Goal: Task Accomplishment & Management: Manage account settings

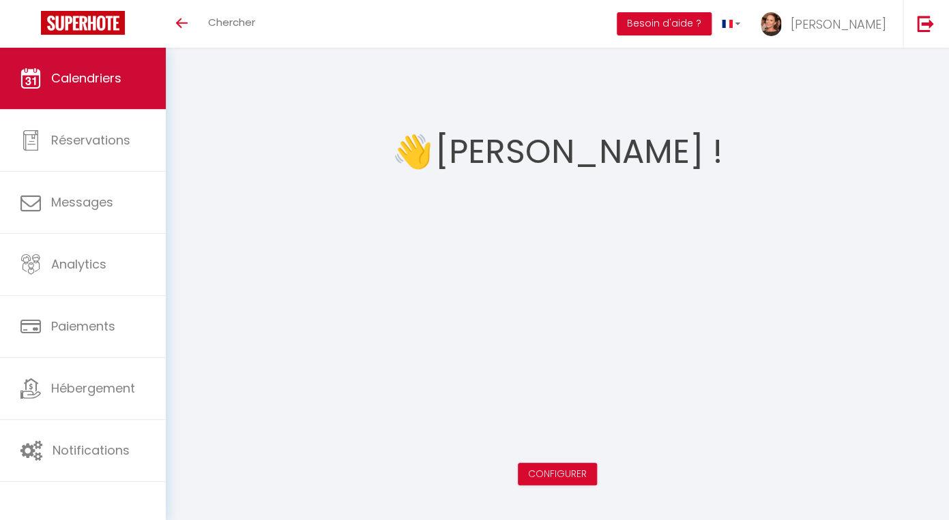
click at [71, 74] on span "Calendriers" at bounding box center [86, 78] width 70 height 17
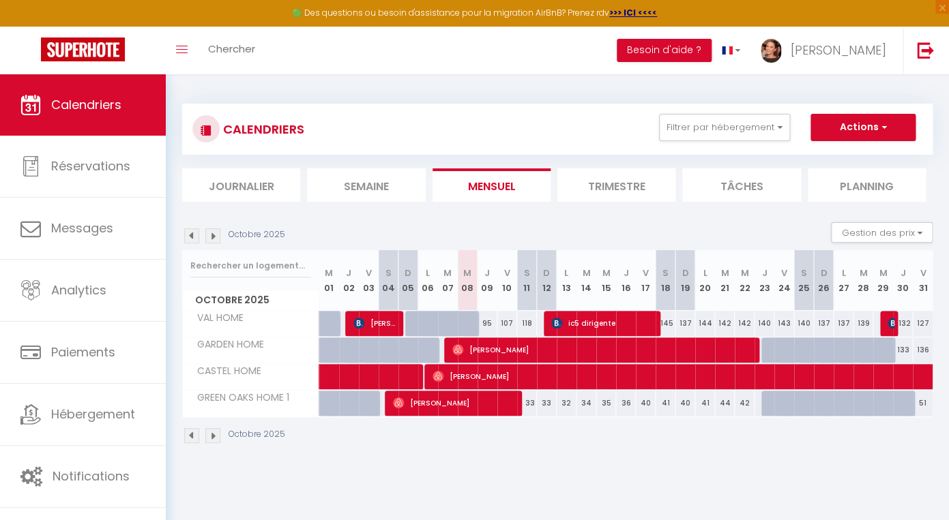
click at [378, 324] on span "[PERSON_NAME]" at bounding box center [376, 323] width 46 height 26
select select "OK"
select select "1"
select select "0"
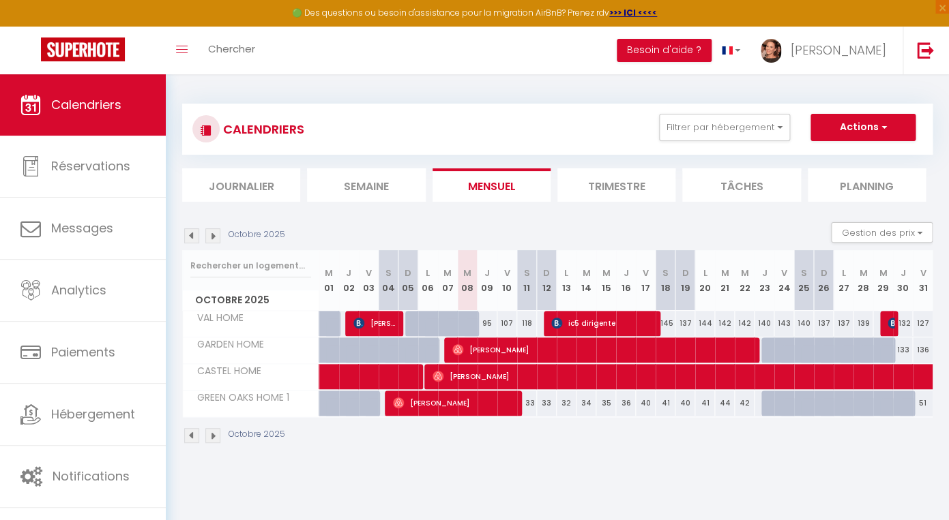
select select "1"
select select
select select "42901"
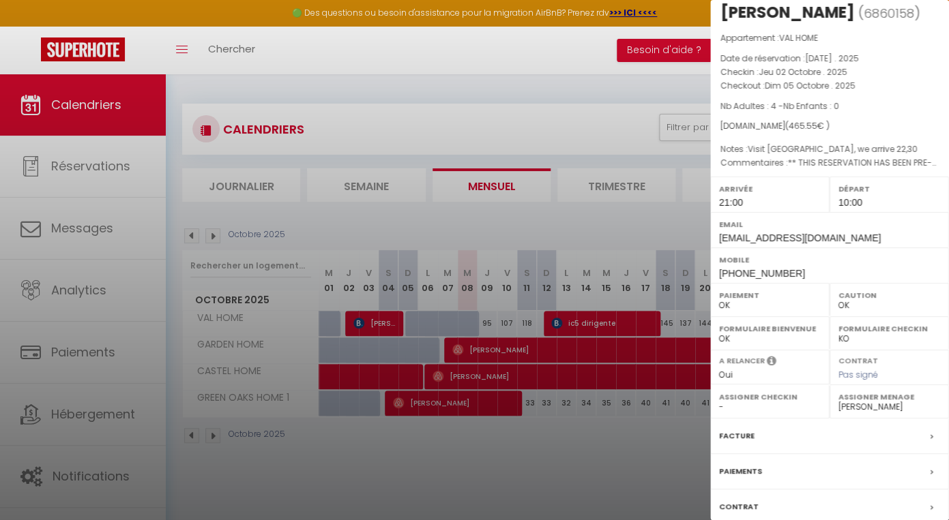
scroll to position [115, 0]
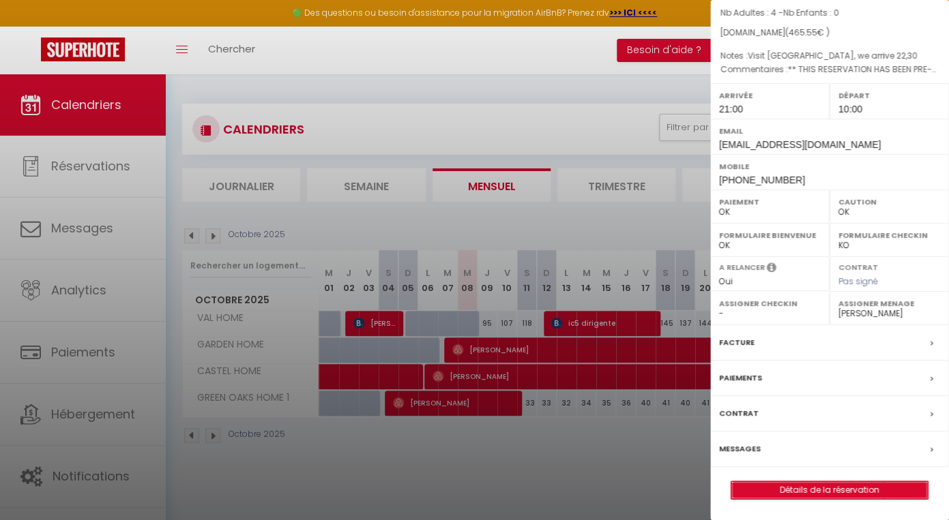
click at [810, 494] on link "Détails de la réservation" at bounding box center [829, 491] width 196 height 18
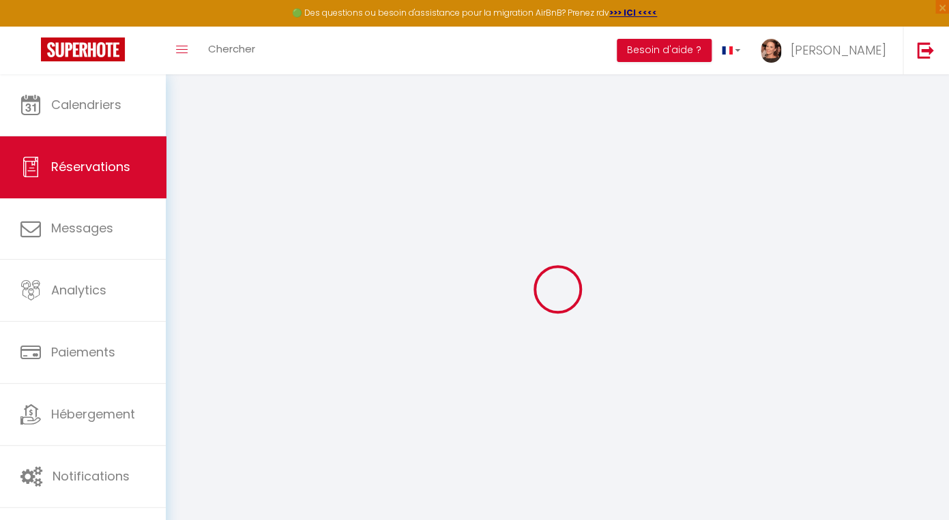
select select
checkbox input "false"
select select
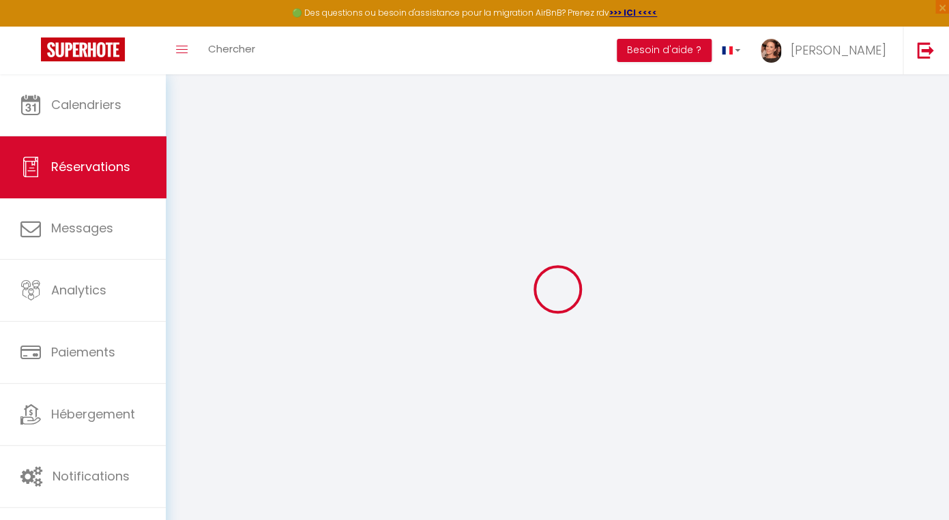
checkbox input "false"
select select
checkbox input "false"
type séjour0 "Visit [GEOGRAPHIC_DATA], we arrive 22,30"
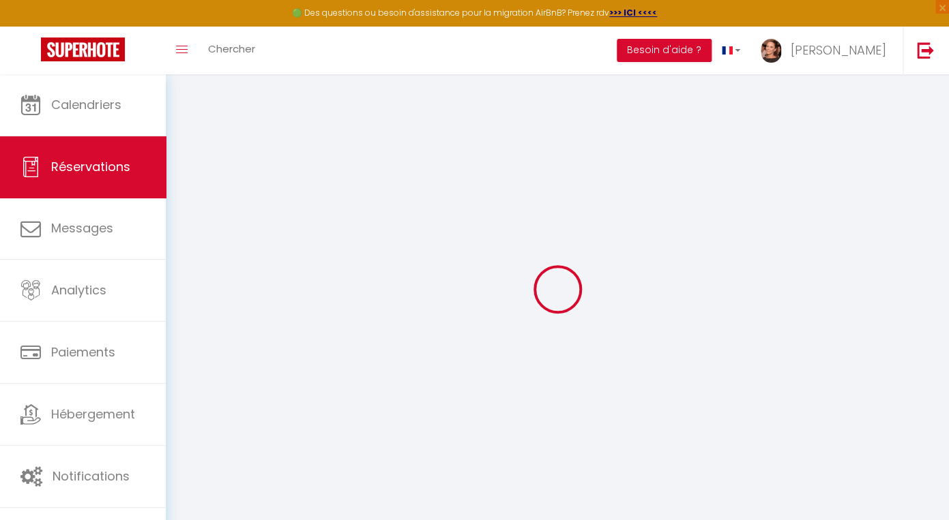
type commentaires1 "** THIS RESERVATION HAS BEEN PRE-PAID ** BOOKING NOTE : Payment charge is EUR 6…"
type input "101"
select select
checkbox input "false"
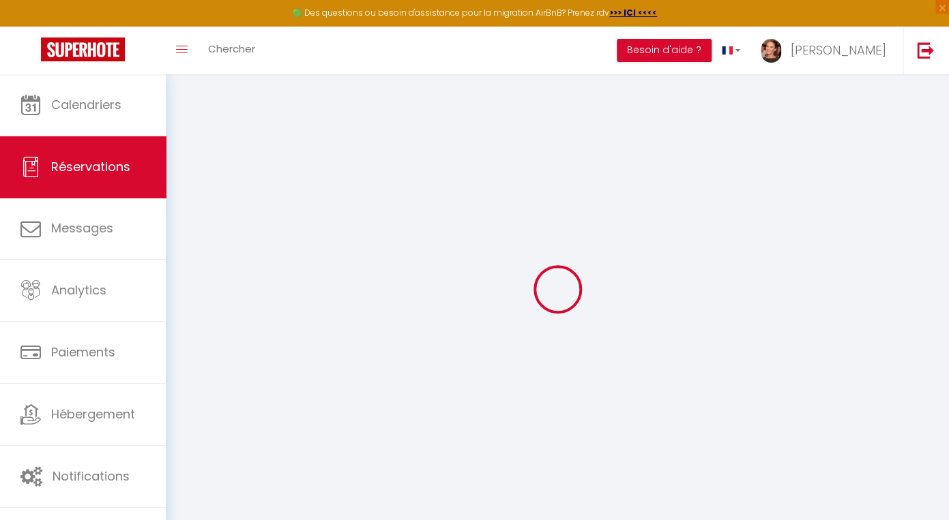
select select "21:00"
select select "10:00"
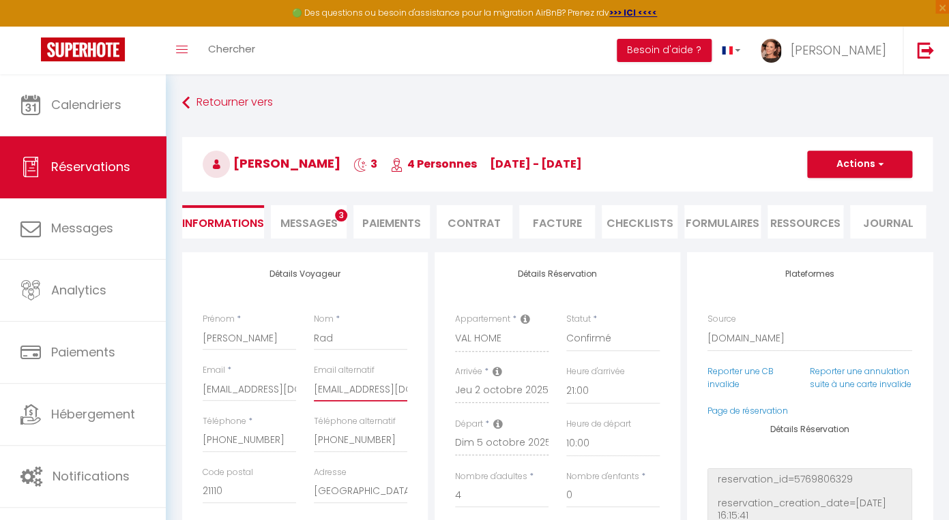
click at [347, 389] on input "[EMAIL_ADDRESS][DOMAIN_NAME]" at bounding box center [360, 389] width 93 height 25
